Goal: Transaction & Acquisition: Purchase product/service

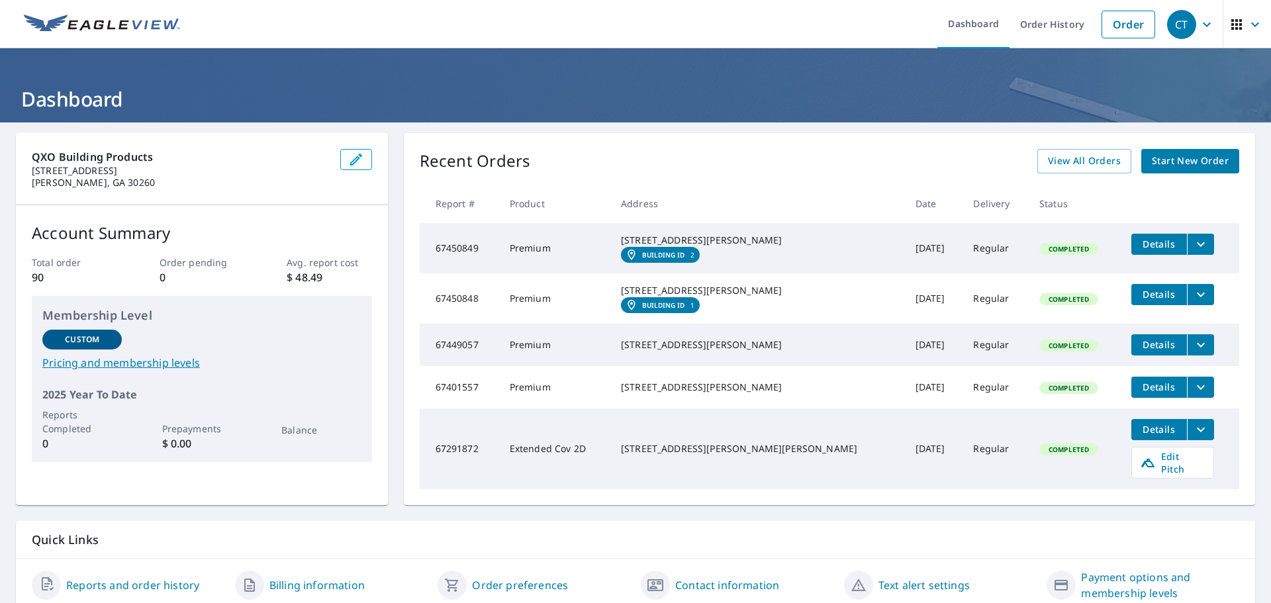
click at [1166, 151] on link "Start New Order" at bounding box center [1190, 161] width 98 height 24
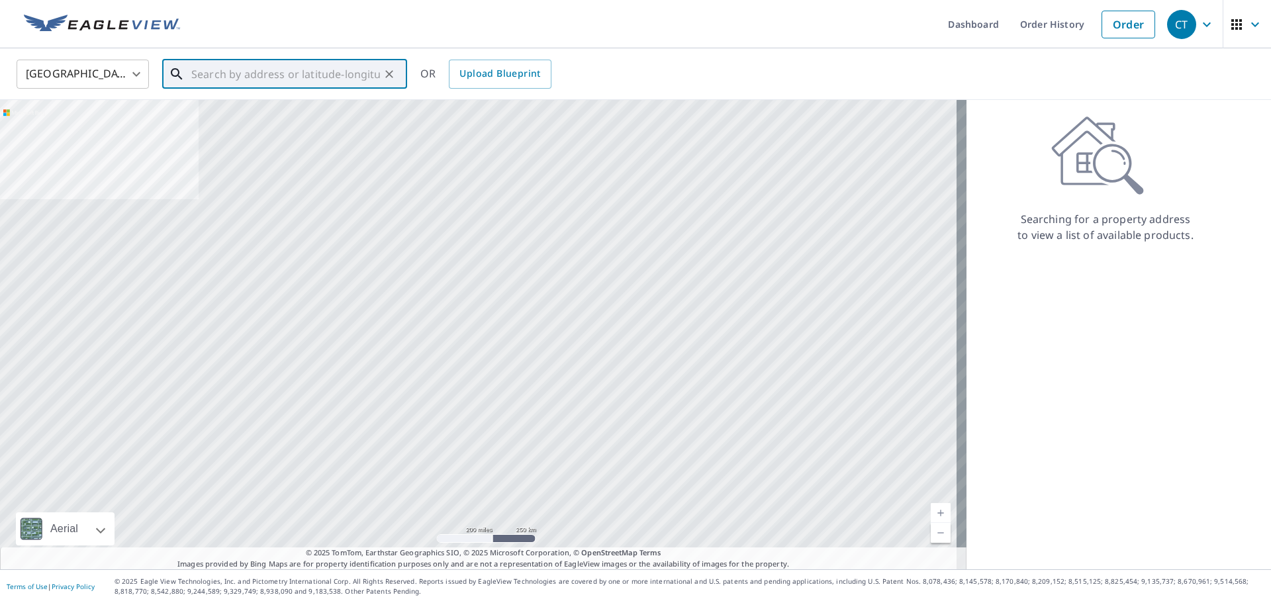
click at [222, 75] on input "text" at bounding box center [285, 74] width 189 height 37
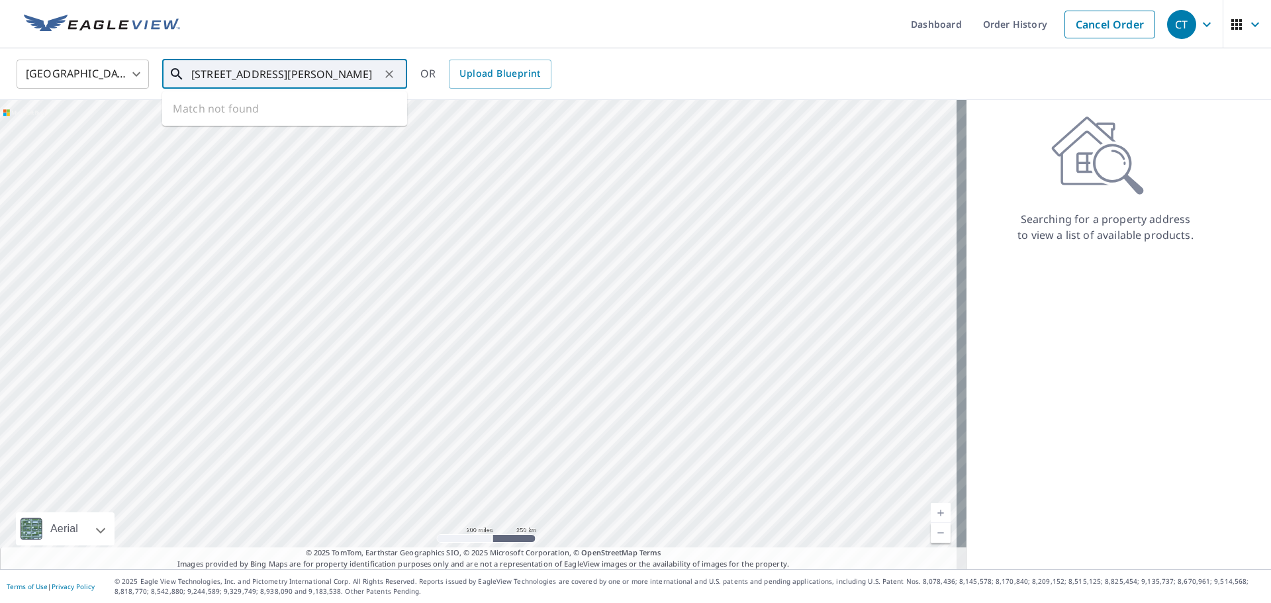
scroll to position [0, 4]
type input "[STREET_ADDRESS][PERSON_NAME]"
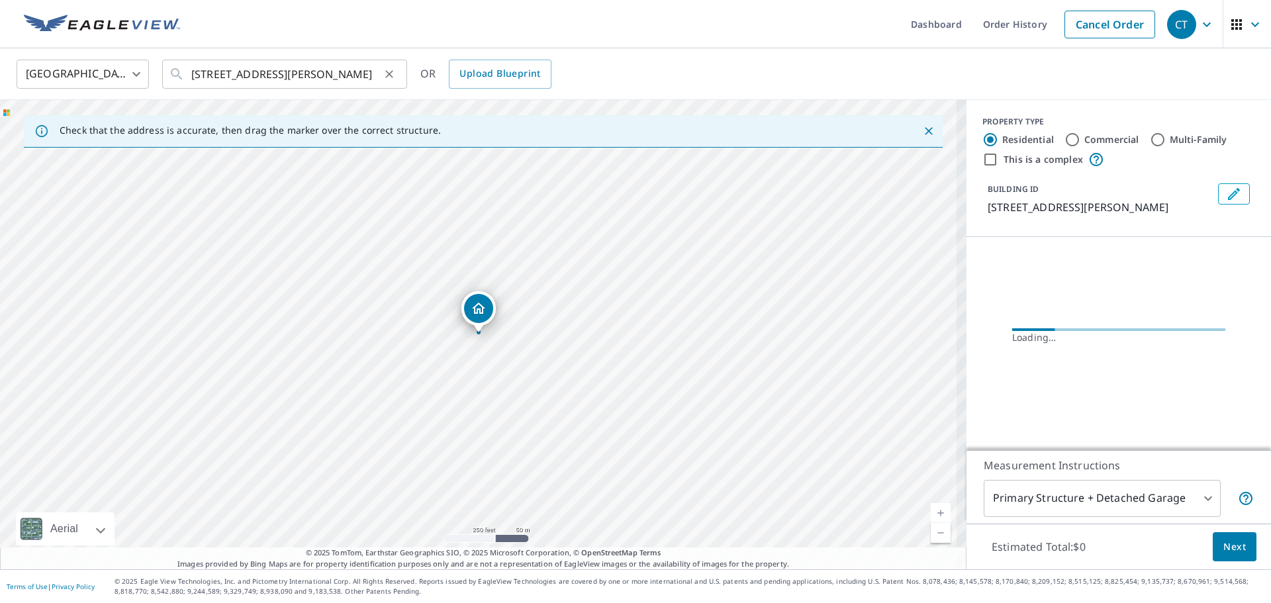
scroll to position [0, 0]
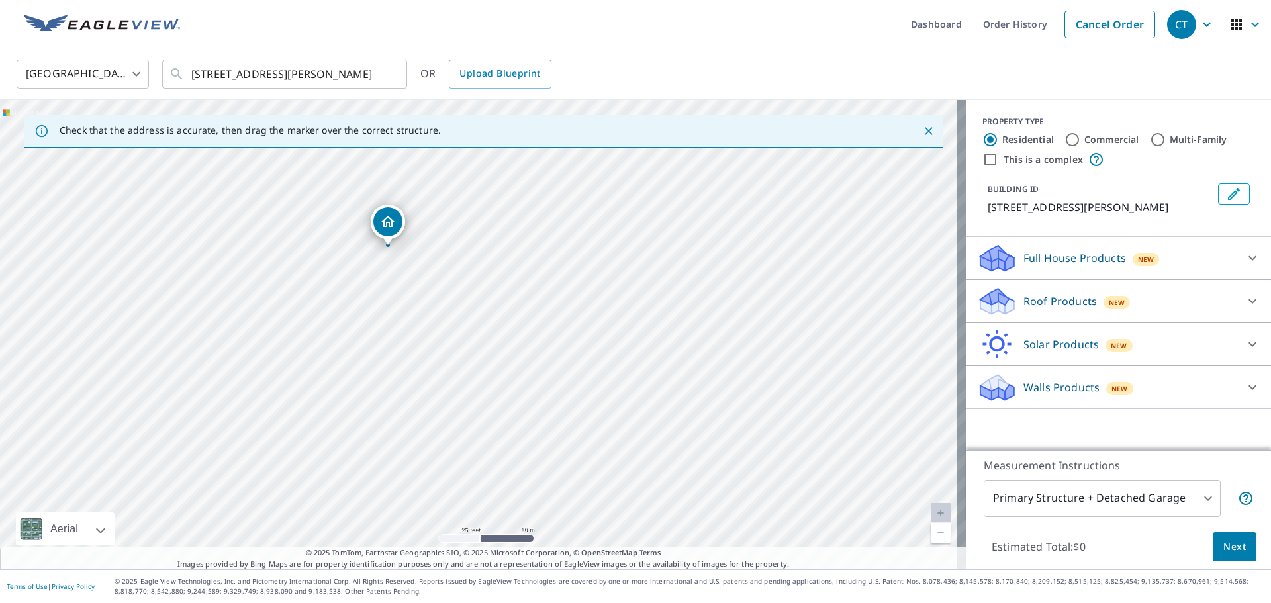
drag, startPoint x: 589, startPoint y: 415, endPoint x: 538, endPoint y: 308, distance: 118.4
click at [538, 308] on div "[STREET_ADDRESS][PERSON_NAME]" at bounding box center [483, 334] width 966 height 469
click at [1139, 308] on div "Roof Products New" at bounding box center [1106, 301] width 259 height 31
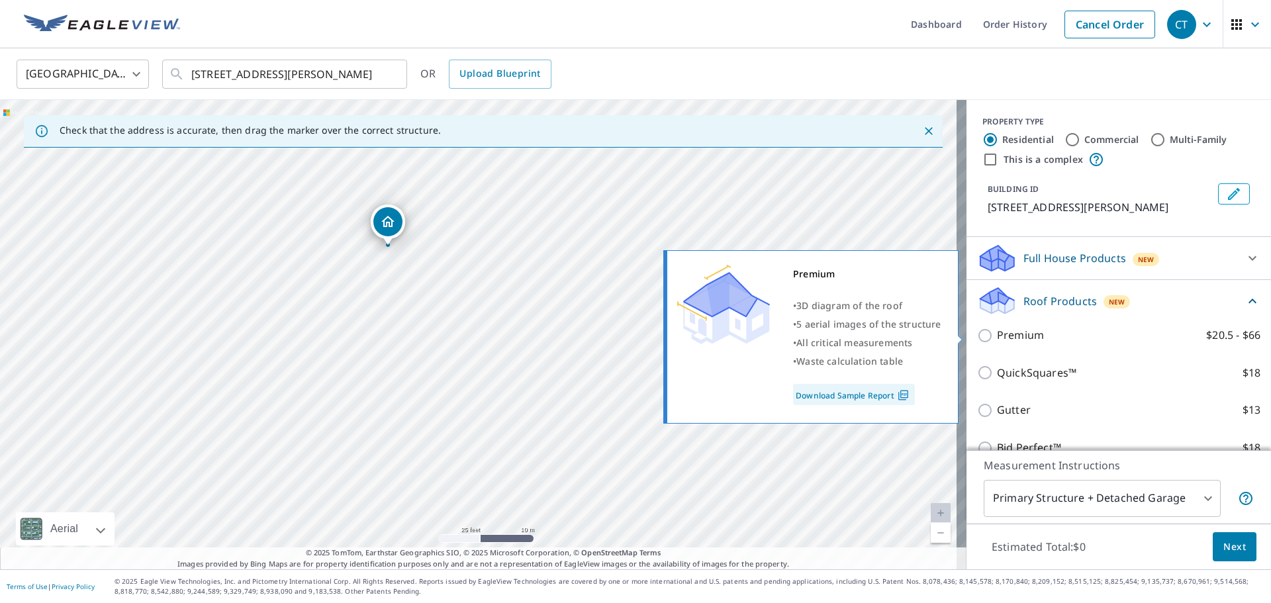
click at [979, 340] on input "Premium $20.5 - $66" at bounding box center [987, 336] width 20 height 16
checkbox input "true"
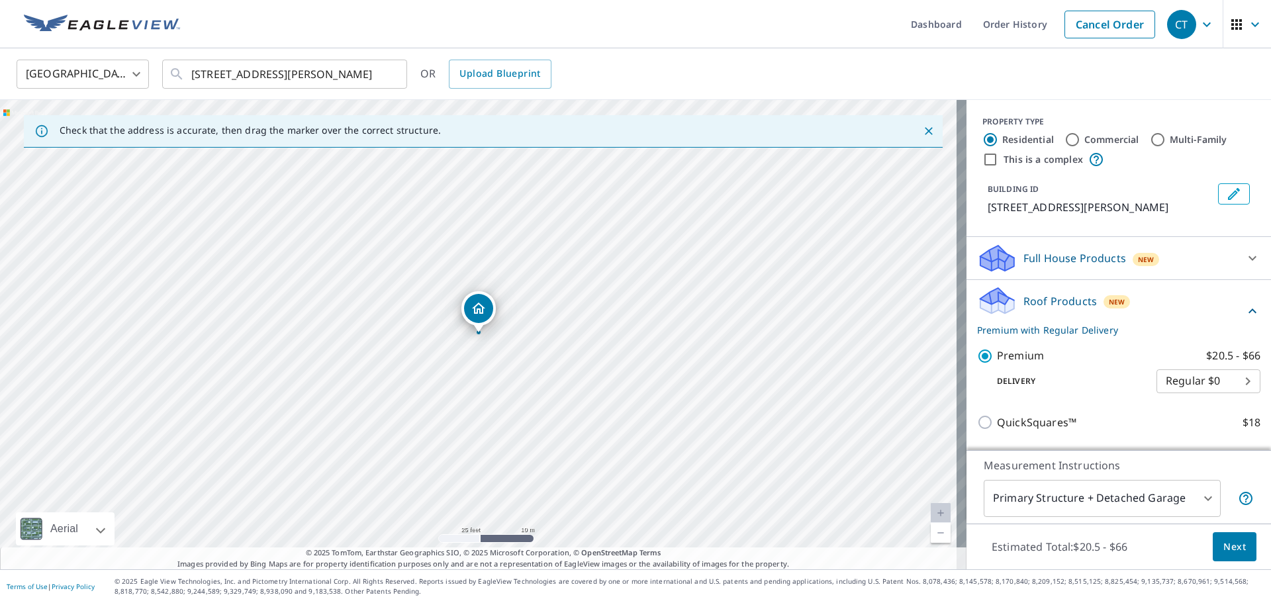
click at [1223, 549] on span "Next" at bounding box center [1234, 547] width 23 height 17
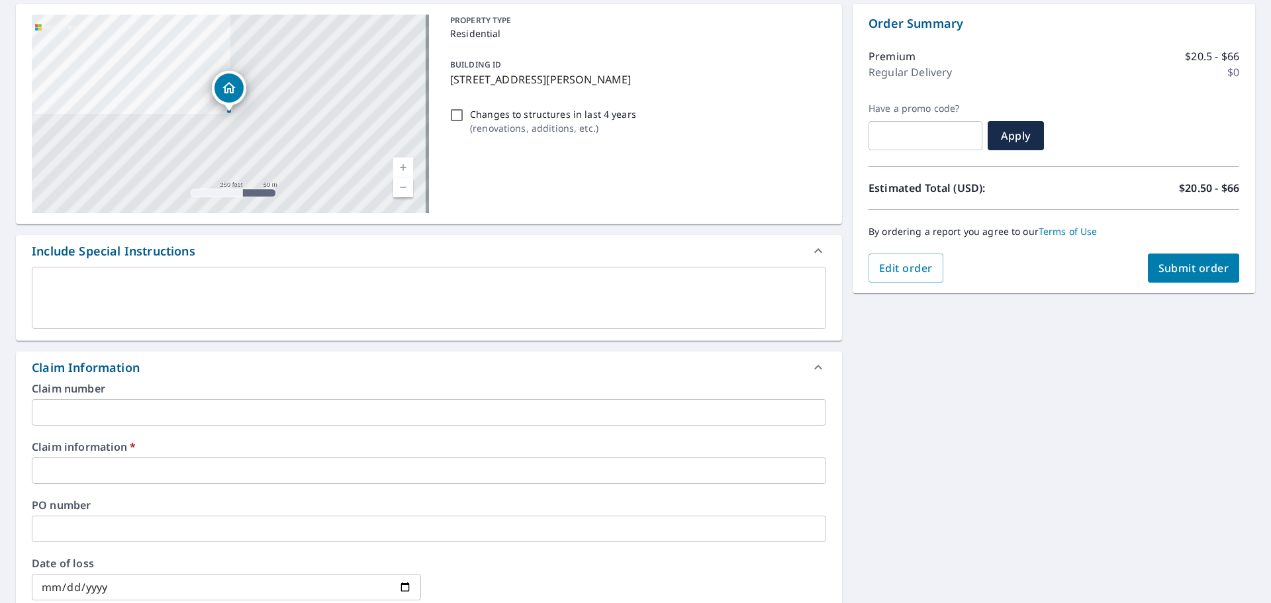
scroll to position [132, 0]
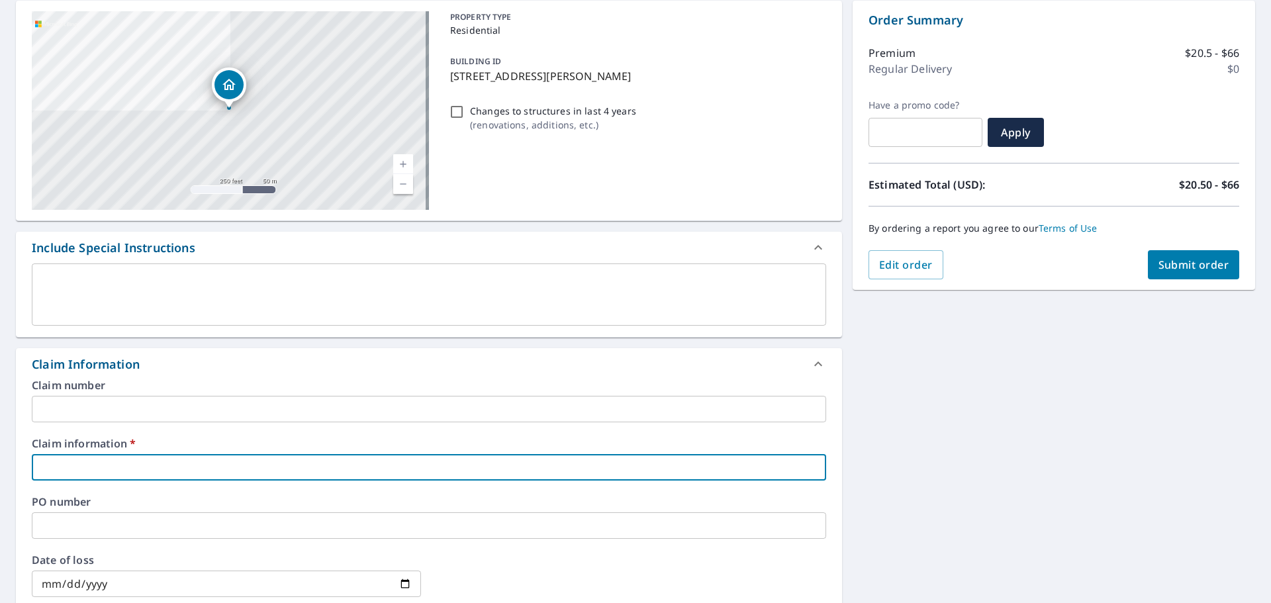
click at [195, 472] on input "text" at bounding box center [429, 467] width 794 height 26
type input "4"
checkbox input "true"
type input "49"
checkbox input "true"
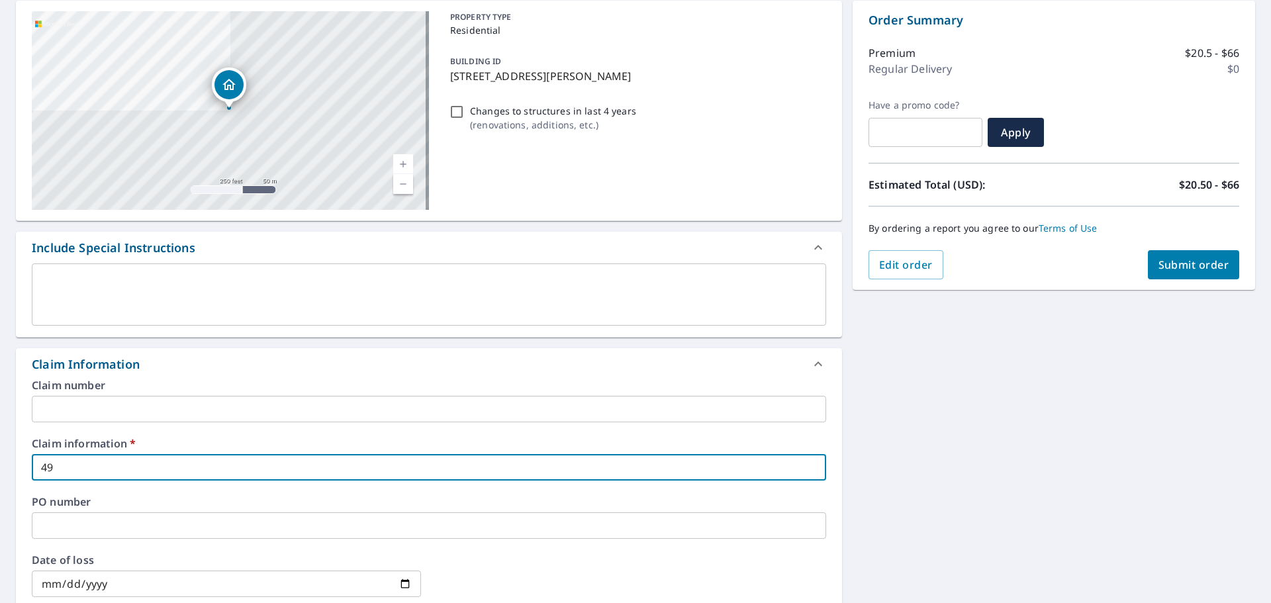
type input "496"
checkbox input "true"
type input "4966"
checkbox input "true"
type input "49668"
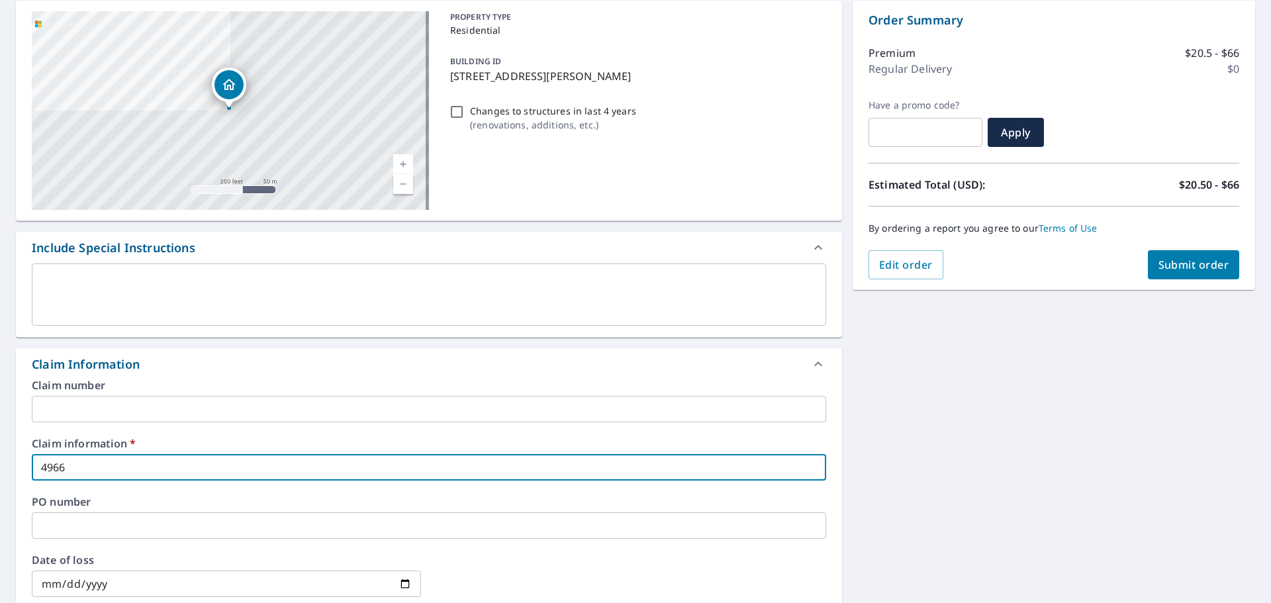
checkbox input "true"
type input "496683"
checkbox input "true"
type input "496683"
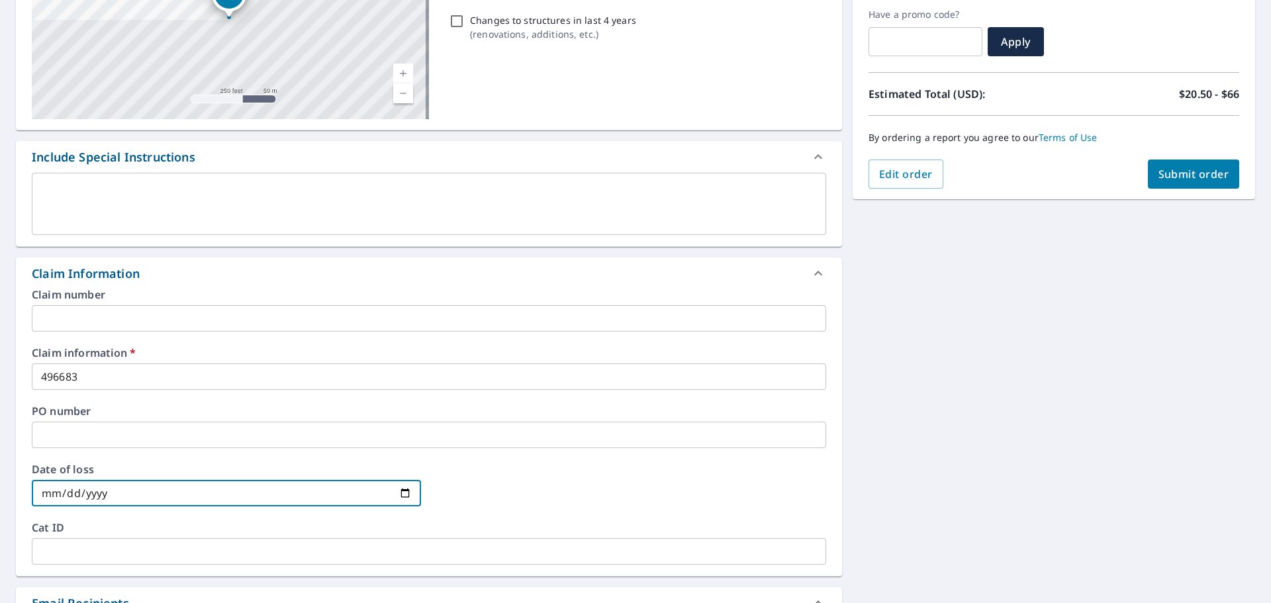
scroll to position [524, 0]
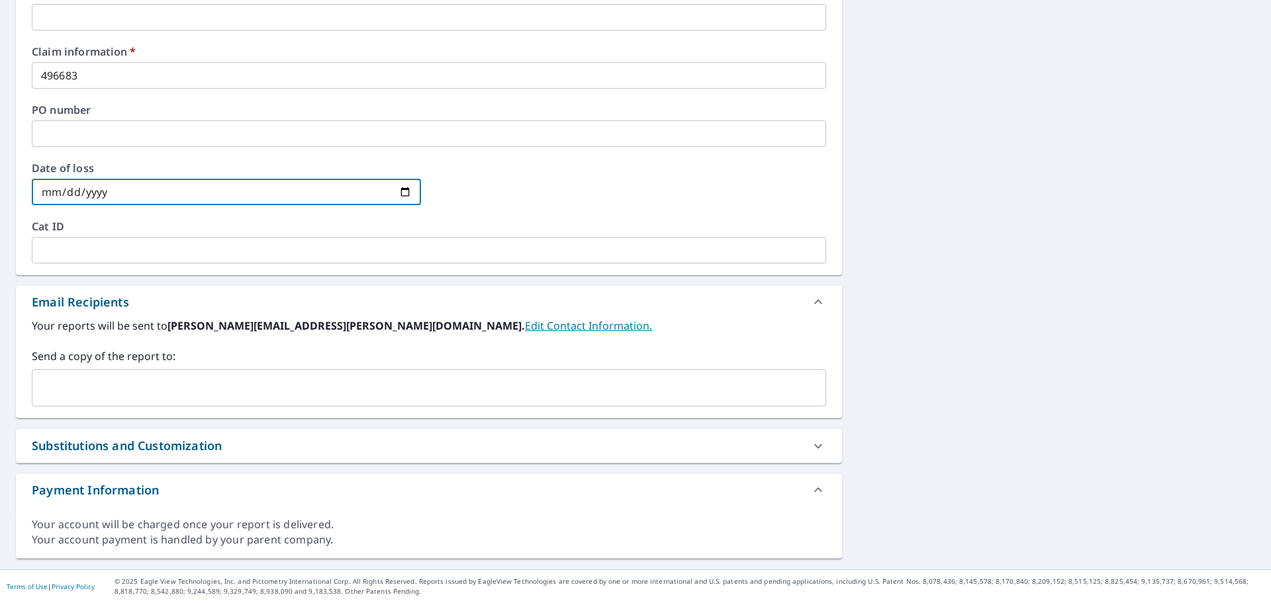
click at [256, 379] on input "text" at bounding box center [419, 387] width 763 height 25
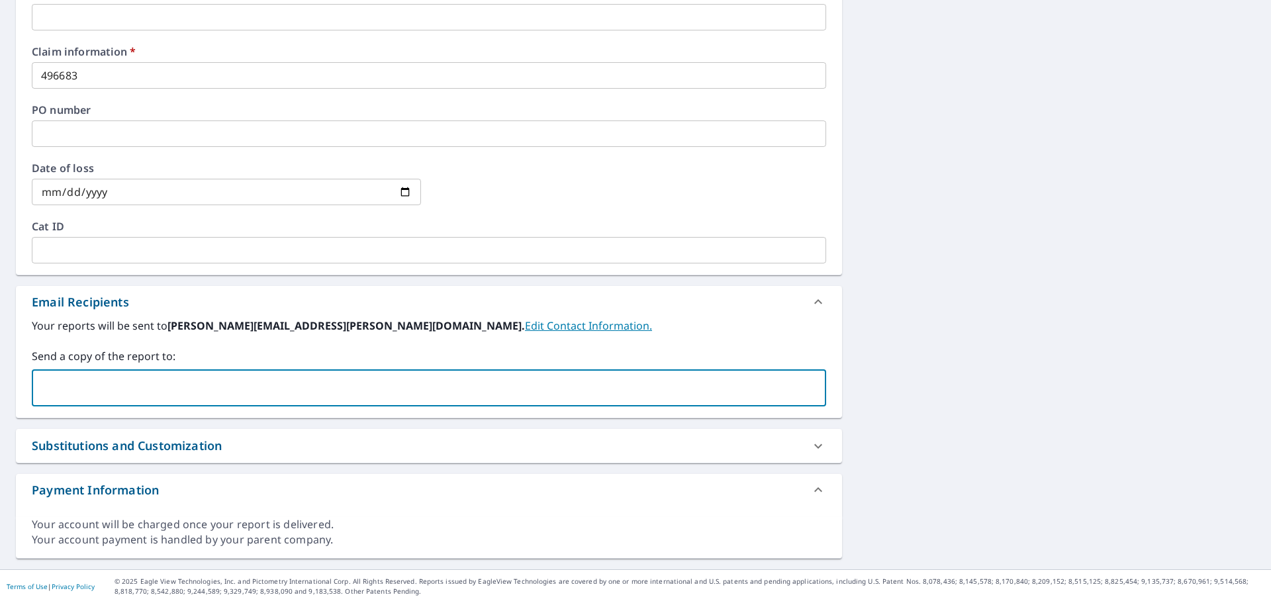
click at [256, 379] on input "text" at bounding box center [419, 387] width 763 height 25
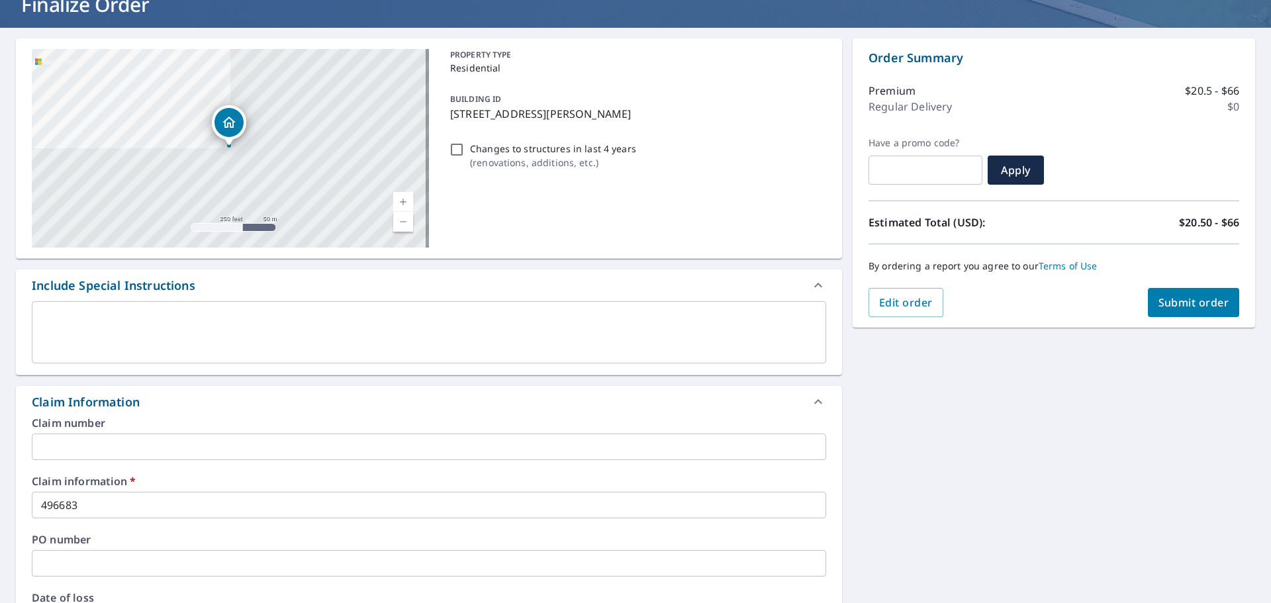
scroll to position [0, 0]
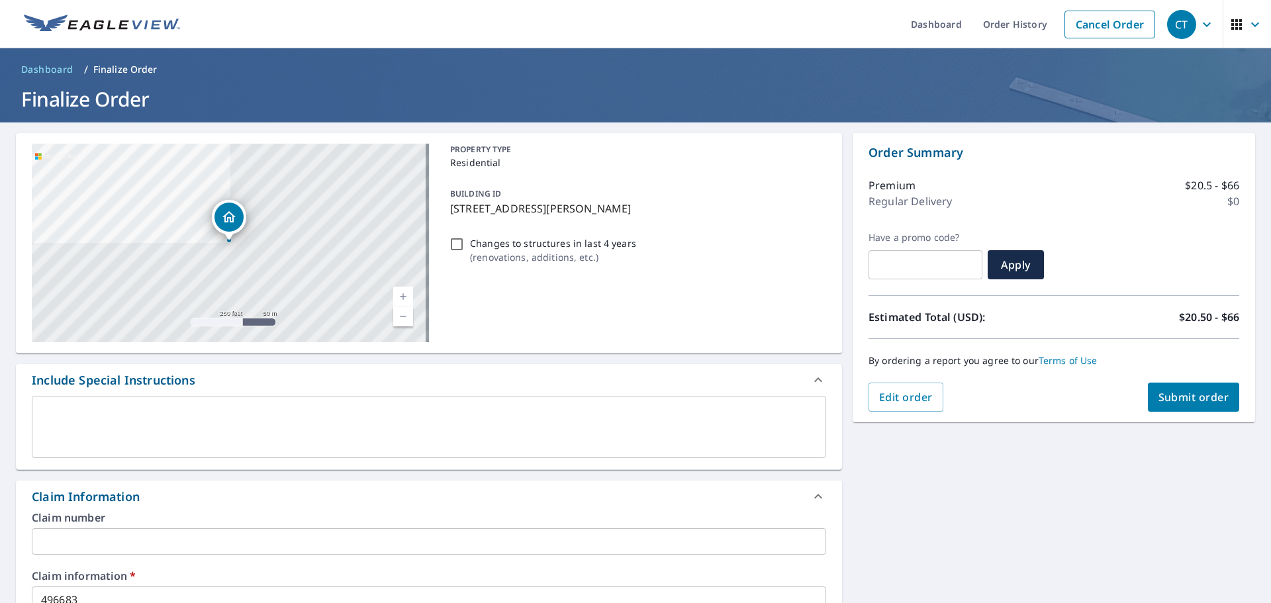
type input "[EMAIL_ADDRESS][DOMAIN_NAME]"
click at [1174, 404] on button "Submit order" at bounding box center [1194, 397] width 92 height 29
checkbox input "true"
